Goal: Transaction & Acquisition: Purchase product/service

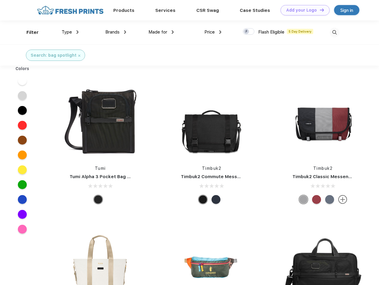
scroll to position [0, 0]
click at [303, 10] on link "Add your Logo Design Tool" at bounding box center [304, 10] width 49 height 10
click at [0, 0] on div "Design Tool" at bounding box center [0, 0] width 0 height 0
click at [319, 10] on link "Add your Logo Design Tool" at bounding box center [304, 10] width 49 height 10
click at [29, 32] on div "Filter" at bounding box center [32, 32] width 12 height 7
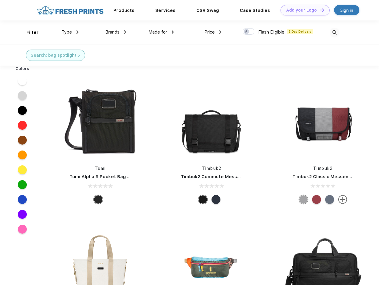
click at [70, 32] on span "Type" at bounding box center [67, 31] width 10 height 5
click at [116, 32] on span "Brands" at bounding box center [112, 31] width 14 height 5
click at [161, 32] on span "Made for" at bounding box center [157, 31] width 19 height 5
click at [213, 32] on span "Price" at bounding box center [209, 31] width 10 height 5
click at [249, 32] on div at bounding box center [249, 31] width 12 height 7
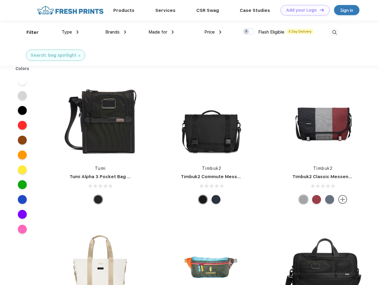
click at [246, 32] on input "checkbox" at bounding box center [245, 30] width 4 height 4
click at [334, 32] on img at bounding box center [334, 33] width 10 height 10
